Goal: Information Seeking & Learning: Compare options

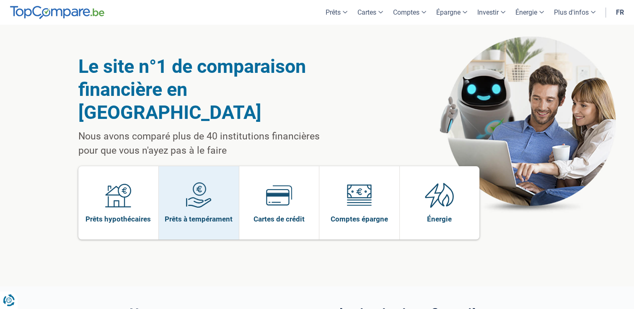
drag, startPoint x: 215, startPoint y: 196, endPoint x: 221, endPoint y: 194, distance: 6.2
click at [215, 215] on span "Prêts à tempérament" at bounding box center [199, 219] width 68 height 9
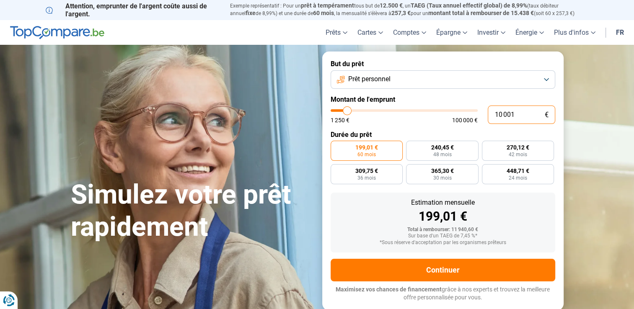
drag, startPoint x: 522, startPoint y: 116, endPoint x: 487, endPoint y: 111, distance: 35.5
click at [485, 112] on div "10 001 € 1 250 € 100 000 €" at bounding box center [443, 115] width 225 height 18
type input "5"
type input "1250"
type input "50"
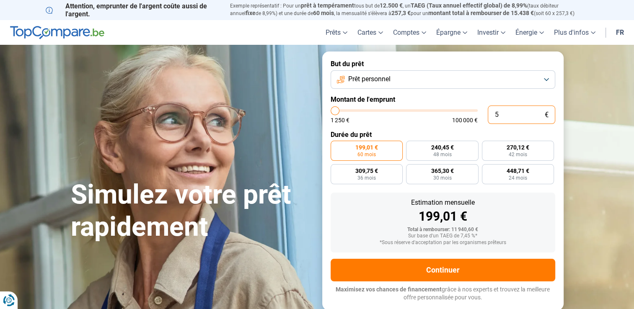
type input "1250"
type input "500"
type input "1250"
type input "5 000"
type input "5000"
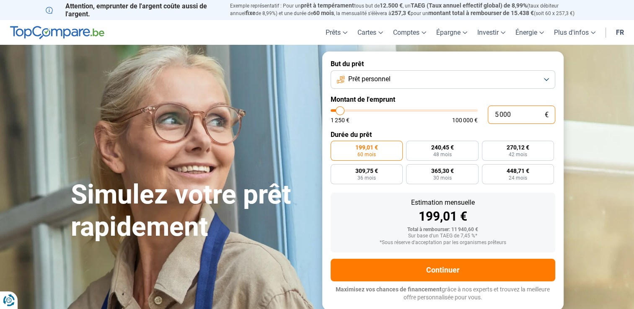
radio input "true"
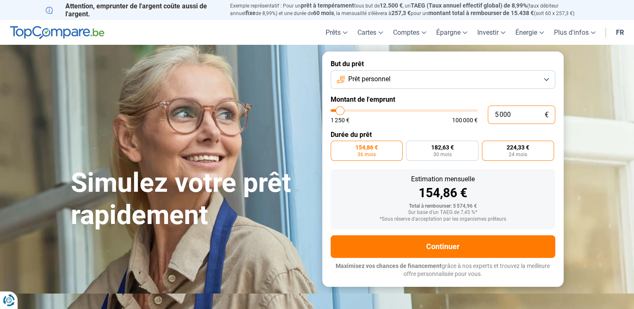
type input "5 000"
click at [500, 151] on label "224,33 € 24 mois" at bounding box center [518, 151] width 73 height 20
click at [488, 146] on input "224,33 € 24 mois" at bounding box center [484, 143] width 5 height 5
radio input "true"
drag, startPoint x: 520, startPoint y: 113, endPoint x: 483, endPoint y: 126, distance: 39.1
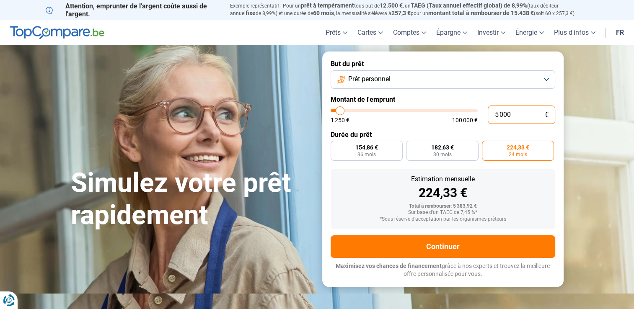
click at [483, 126] on form "But du prêt Prêt personnel Montant de l'emprunt 5 000 € 1 250 € 100 000 € Durée…" at bounding box center [443, 169] width 242 height 235
type input "2"
type input "1250"
type input "25"
type input "1250"
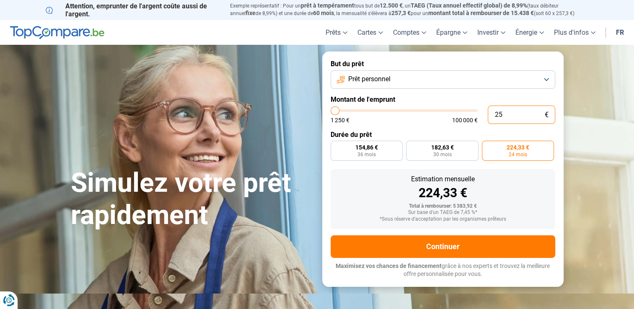
type input "250"
type input "1250"
type input "2 500"
type input "2500"
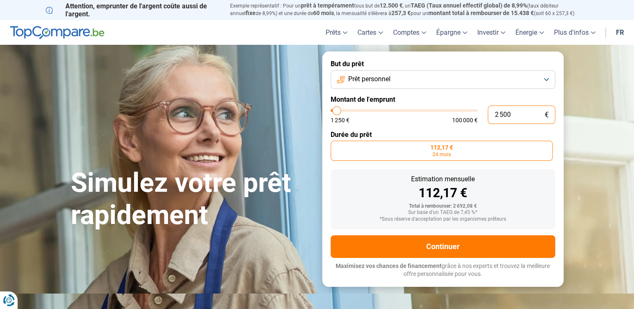
drag, startPoint x: 512, startPoint y: 117, endPoint x: 478, endPoint y: 113, distance: 34.6
click at [478, 114] on div "2 500 € 1 250 € 100 000 €" at bounding box center [443, 115] width 225 height 18
type input "5"
type input "1250"
type input "50"
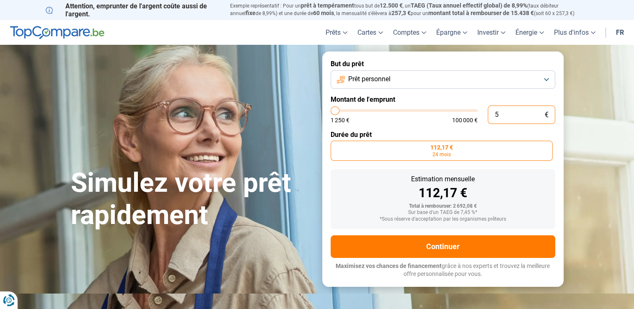
type input "1250"
type input "500"
type input "1250"
type input "5 000"
type input "5000"
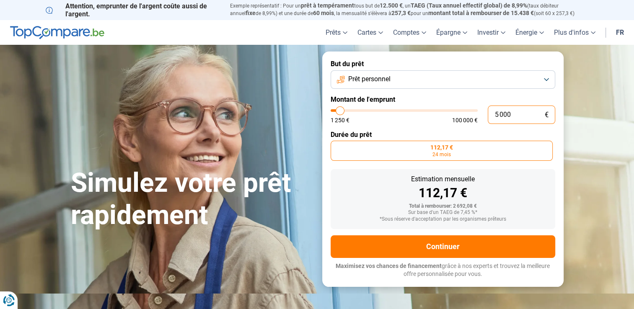
radio input "false"
